Goal: Information Seeking & Learning: Find specific fact

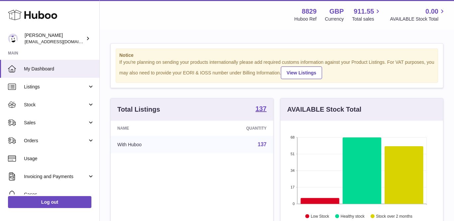
click at [41, 121] on span "Sales" at bounding box center [56, 123] width 64 height 6
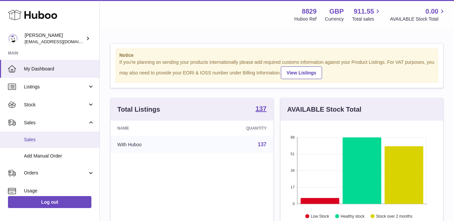
scroll to position [104, 163]
click at [41, 143] on link "Sales" at bounding box center [49, 140] width 99 height 16
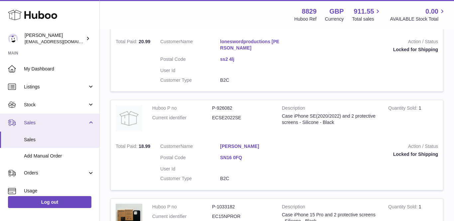
scroll to position [517, 0]
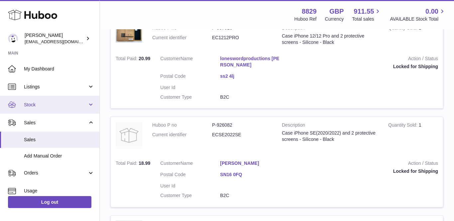
click at [42, 100] on link "Stock" at bounding box center [49, 105] width 99 height 18
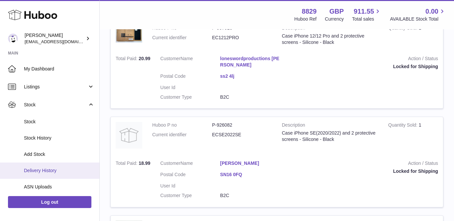
click at [56, 168] on span "Delivery History" at bounding box center [59, 171] width 70 height 6
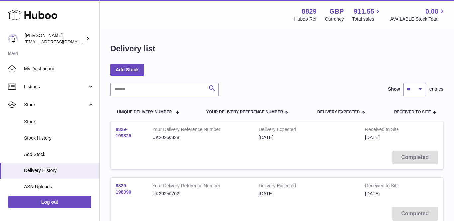
click at [122, 128] on link "8829-199825" at bounding box center [124, 133] width 16 height 12
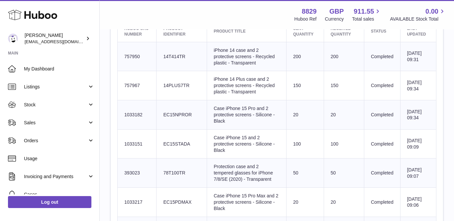
scroll to position [245, 0]
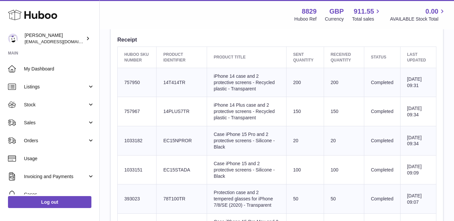
drag, startPoint x: 184, startPoint y: 81, endPoint x: 159, endPoint y: 80, distance: 25.0
click at [159, 80] on td "Client Identifier 14T414TR" at bounding box center [182, 82] width 51 height 29
copy td "14T414TR"
drag, startPoint x: 188, startPoint y: 110, endPoint x: 157, endPoint y: 109, distance: 30.3
click at [157, 109] on td "Client Identifier 14PLUS7TR" at bounding box center [182, 111] width 51 height 29
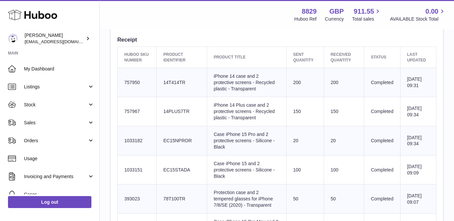
copy td "14PLUS7TR"
drag, startPoint x: 190, startPoint y: 139, endPoint x: 153, endPoint y: 137, distance: 36.6
click at [153, 137] on tr "Huboo SKU Number 1033182 Client Identifier EC15NPROR Product title Case iPhone …" at bounding box center [277, 140] width 319 height 29
click at [181, 144] on td "Client Identifier EC15NPROR" at bounding box center [182, 140] width 51 height 29
drag, startPoint x: 190, startPoint y: 138, endPoint x: 160, endPoint y: 138, distance: 29.9
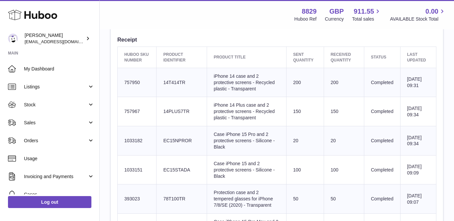
click at [160, 138] on td "Client Identifier EC15NPROR" at bounding box center [182, 140] width 51 height 29
copy td "EC15NPROR"
drag, startPoint x: 188, startPoint y: 166, endPoint x: 161, endPoint y: 166, distance: 27.3
click at [161, 166] on td "Client Identifier EC15STADA" at bounding box center [182, 169] width 51 height 29
copy td "EC15STADA"
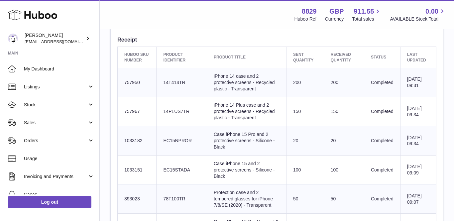
drag, startPoint x: 184, startPoint y: 195, endPoint x: 161, endPoint y: 195, distance: 23.0
click at [161, 195] on td "Client Identifier 78T100TR" at bounding box center [182, 199] width 51 height 29
copy td "78T100TR"
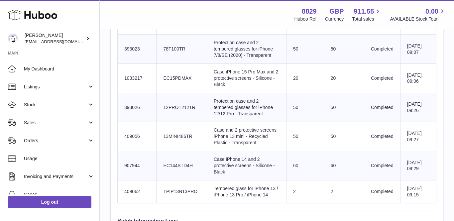
scroll to position [397, 0]
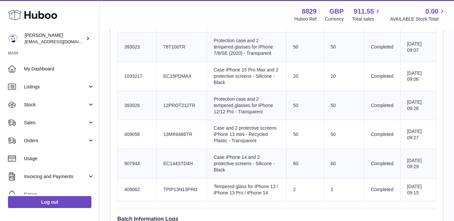
drag, startPoint x: 187, startPoint y: 69, endPoint x: 166, endPoint y: 69, distance: 21.3
click at [164, 69] on td "Client Identifier EC15PDMAX" at bounding box center [182, 76] width 51 height 29
drag, startPoint x: 190, startPoint y: 71, endPoint x: 157, endPoint y: 70, distance: 32.9
click at [157, 70] on td "Client Identifier EC15PDMAX" at bounding box center [182, 76] width 51 height 29
copy td "EC15PDMAX"
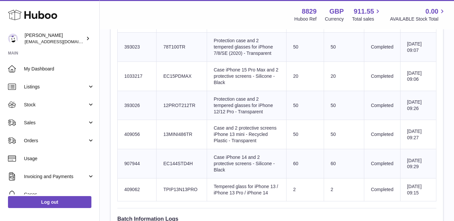
drag, startPoint x: 193, startPoint y: 99, endPoint x: 160, endPoint y: 97, distance: 33.3
click at [160, 97] on td "Client Identifier 12PROT212TR" at bounding box center [182, 105] width 51 height 29
copy td "12PROT212TR"
drag, startPoint x: 190, startPoint y: 126, endPoint x: 159, endPoint y: 126, distance: 30.9
click at [159, 126] on td "Client Identifier 13MINI486TR" at bounding box center [182, 134] width 51 height 29
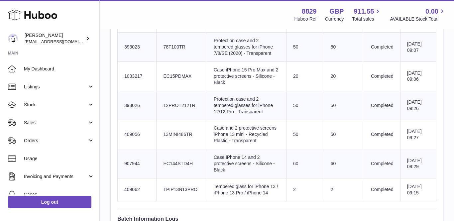
copy td "13MINI486TR"
drag, startPoint x: 192, startPoint y: 157, endPoint x: 160, endPoint y: 155, distance: 31.9
click at [160, 155] on td "Client Identifier EC144STD4H" at bounding box center [182, 163] width 51 height 29
copy td "EC144STD4H"
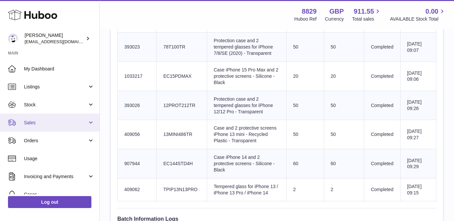
click at [31, 123] on span "Sales" at bounding box center [56, 123] width 64 height 6
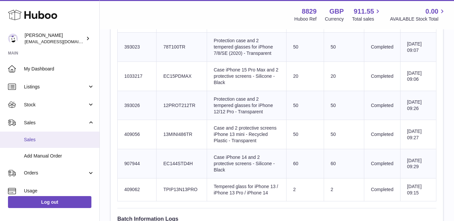
click at [37, 137] on span "Sales" at bounding box center [59, 140] width 70 height 6
